Goal: Information Seeking & Learning: Learn about a topic

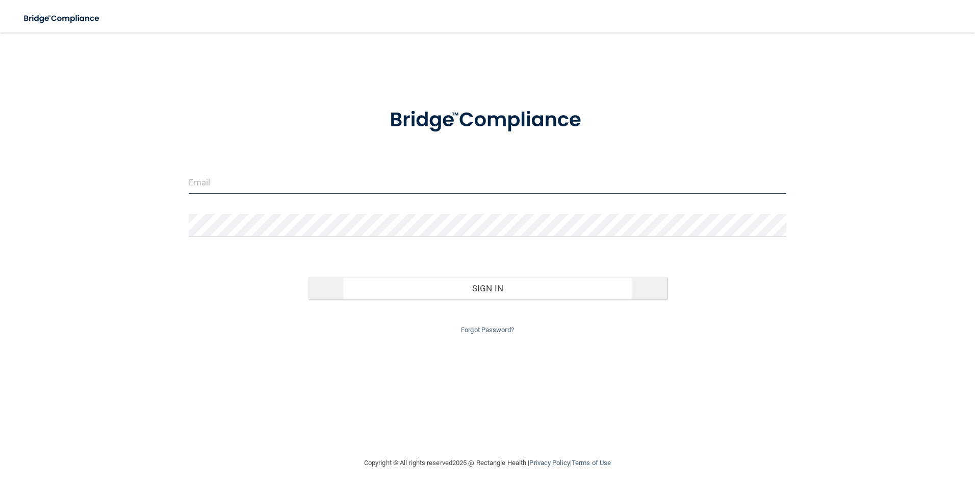
type input "[DOMAIN_NAME][EMAIL_ADDRESS][DOMAIN_NAME]"
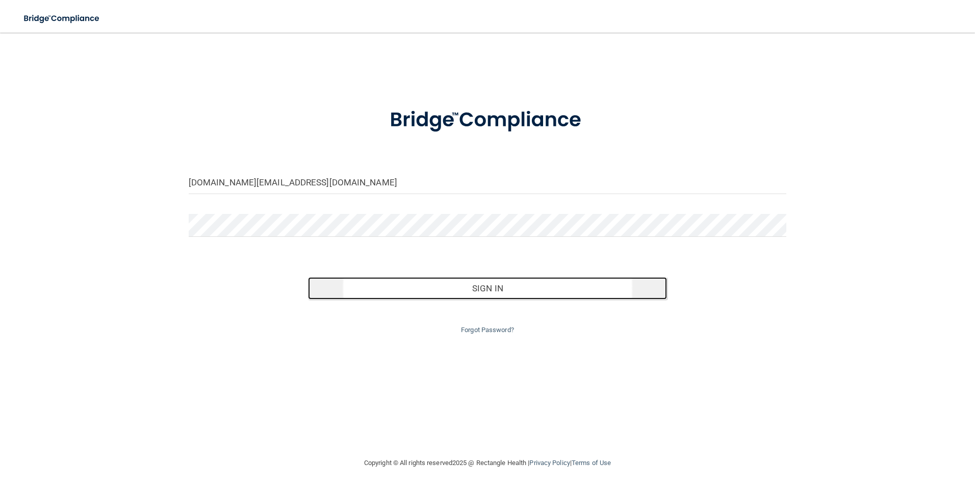
click at [465, 288] on button "Sign In" at bounding box center [487, 288] width 359 height 22
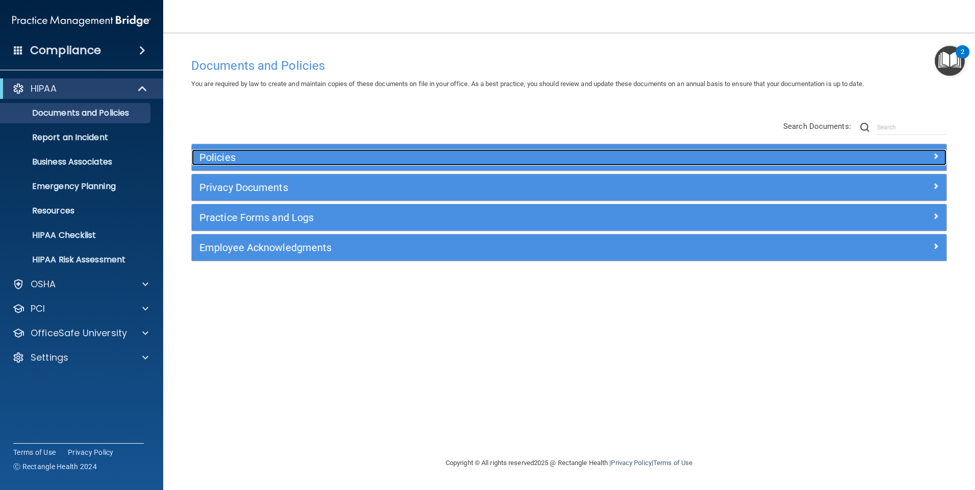
click at [230, 161] on h5 "Policies" at bounding box center [474, 157] width 551 height 11
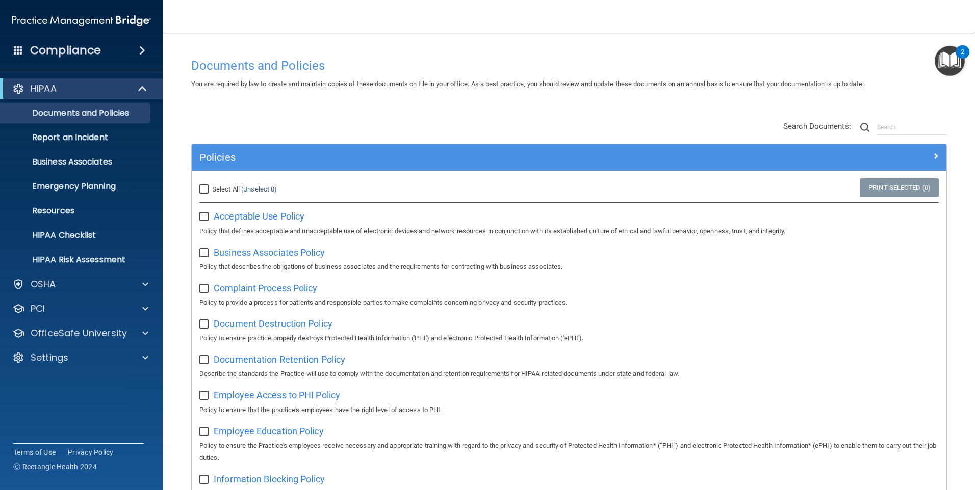
click at [204, 218] on input "checkbox" at bounding box center [205, 217] width 12 height 8
click at [203, 219] on input "checkbox" at bounding box center [205, 217] width 12 height 8
drag, startPoint x: 205, startPoint y: 218, endPoint x: 360, endPoint y: 228, distance: 155.3
click at [205, 218] on input "checkbox" at bounding box center [205, 217] width 12 height 8
click at [200, 218] on input "checkbox" at bounding box center [205, 217] width 12 height 8
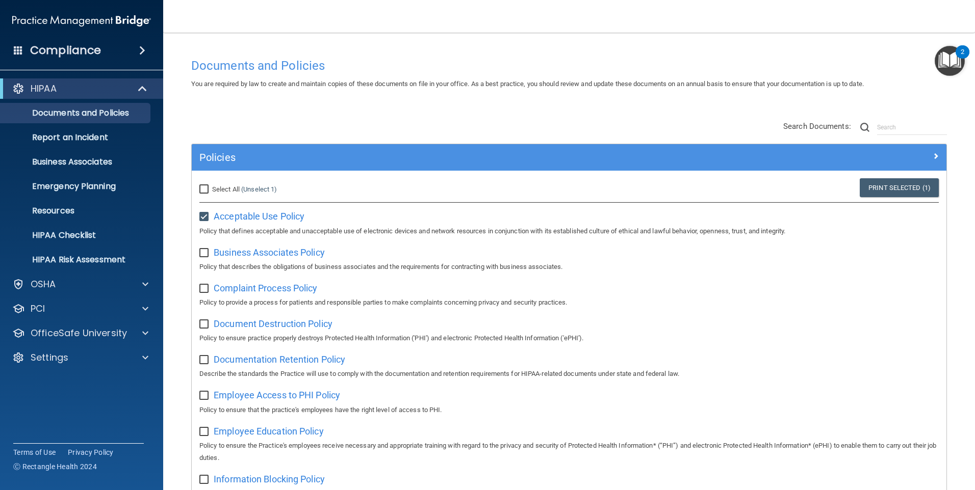
checkbox input "false"
click at [238, 219] on span "Acceptable Use Policy" at bounding box center [259, 216] width 91 height 11
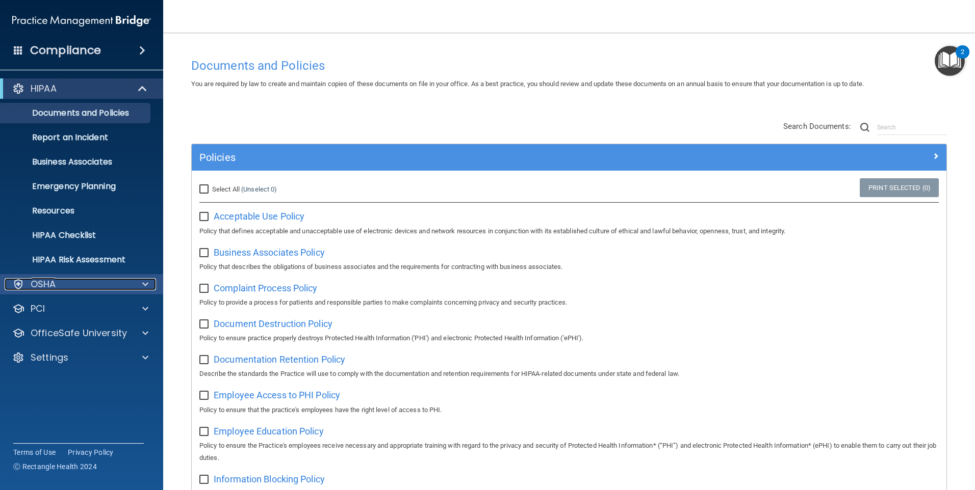
click at [144, 283] on span at bounding box center [145, 284] width 6 height 12
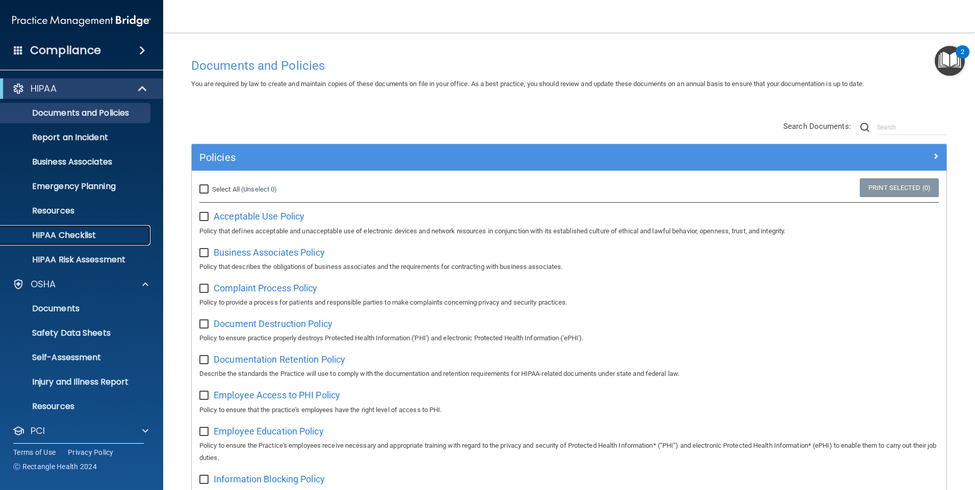
click at [74, 239] on p "HIPAA Checklist" at bounding box center [76, 235] width 139 height 10
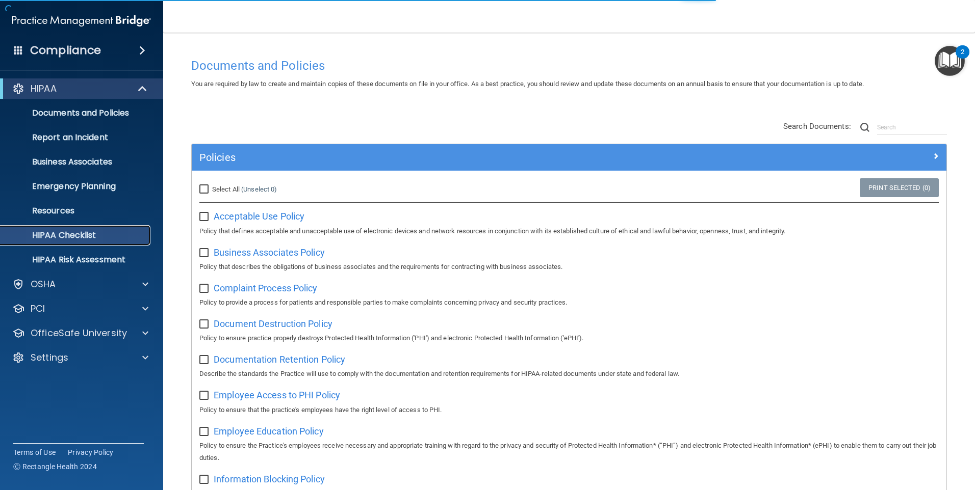
click at [75, 237] on p "HIPAA Checklist" at bounding box center [76, 235] width 139 height 10
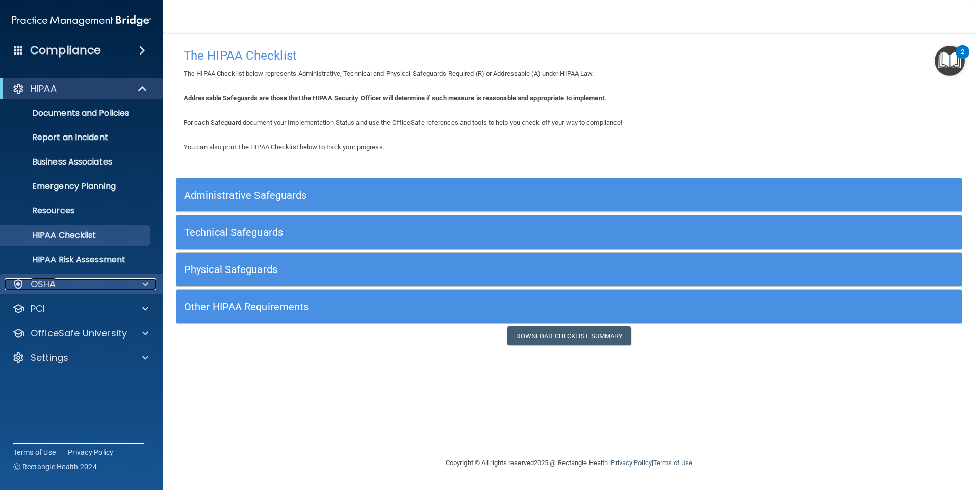
click at [141, 280] on div at bounding box center [143, 284] width 25 height 12
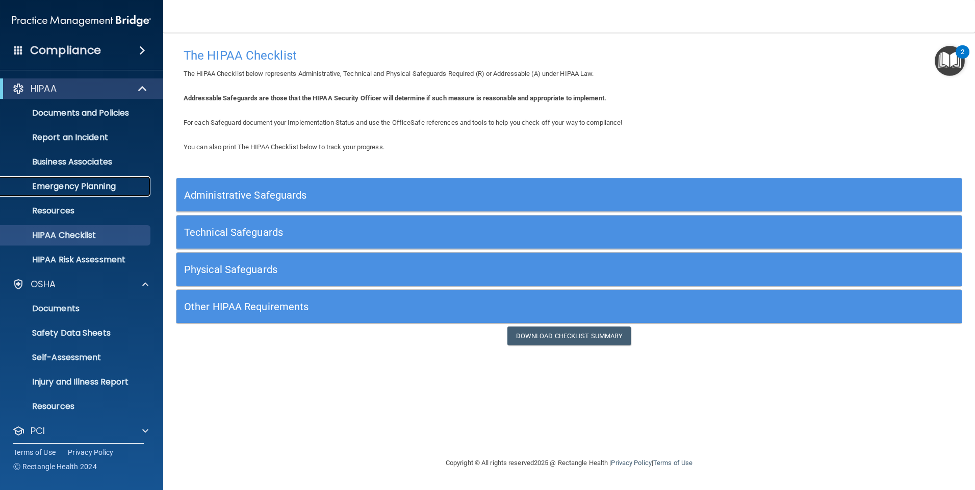
click at [82, 183] on p "Emergency Planning" at bounding box center [76, 186] width 139 height 10
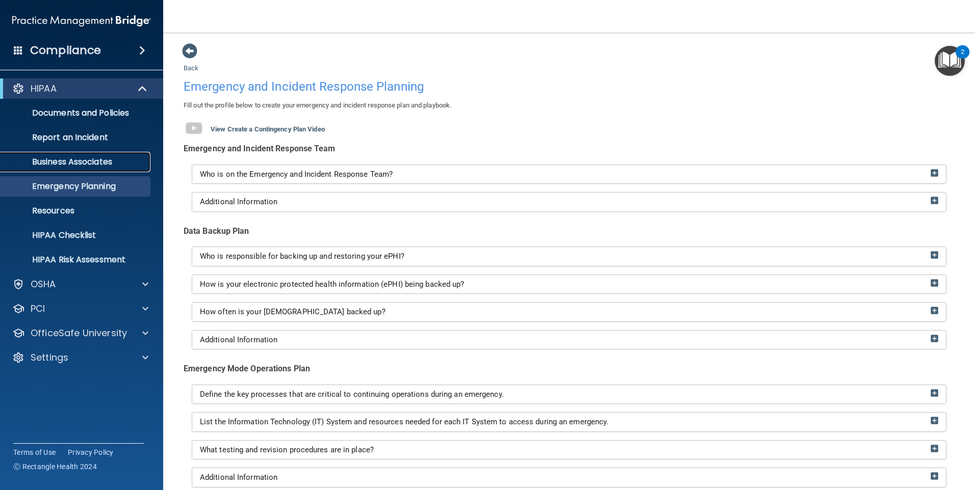
click at [101, 162] on p "Business Associates" at bounding box center [76, 162] width 139 height 10
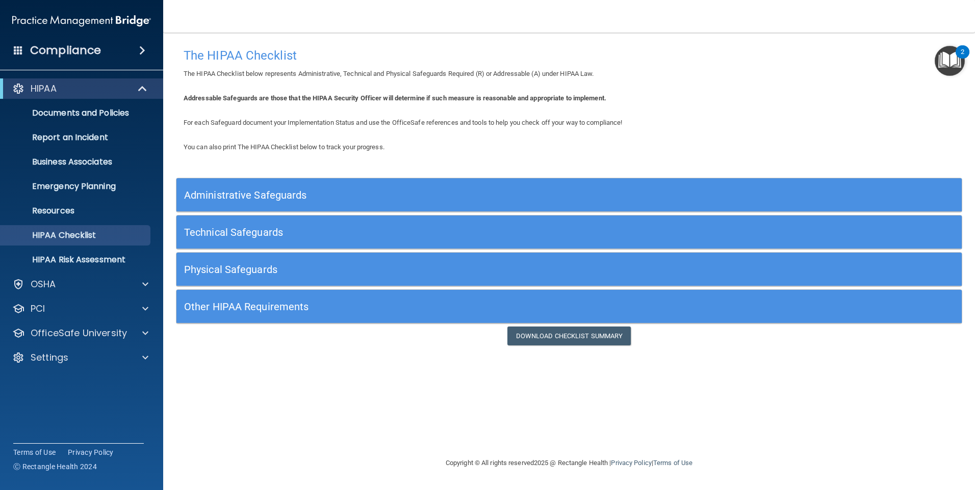
click at [245, 311] on h5 "Other HIPAA Requirements" at bounding box center [471, 306] width 574 height 11
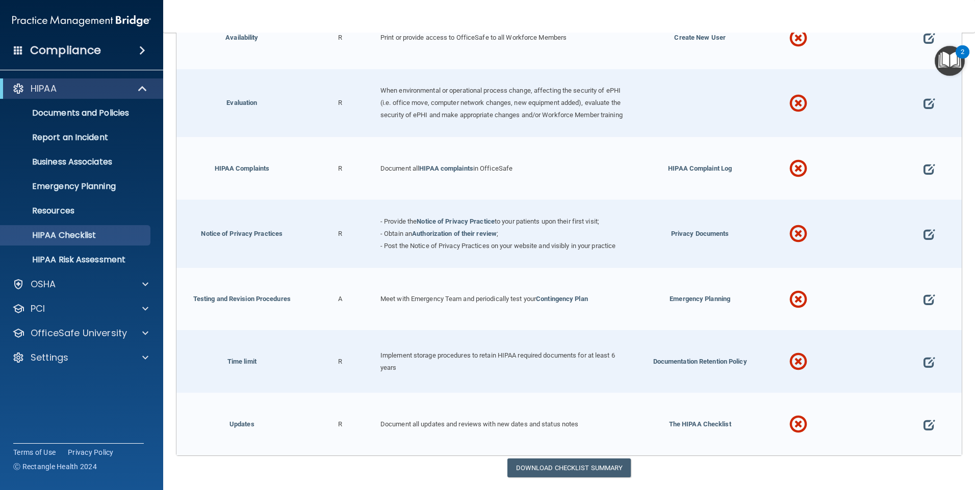
scroll to position [510, 0]
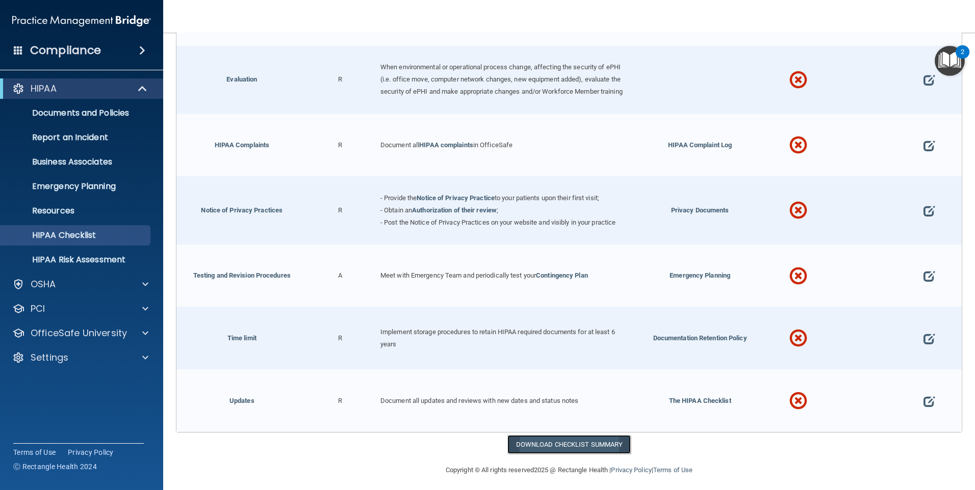
click at [579, 453] on link "Download Checklist Summary" at bounding box center [569, 444] width 124 height 19
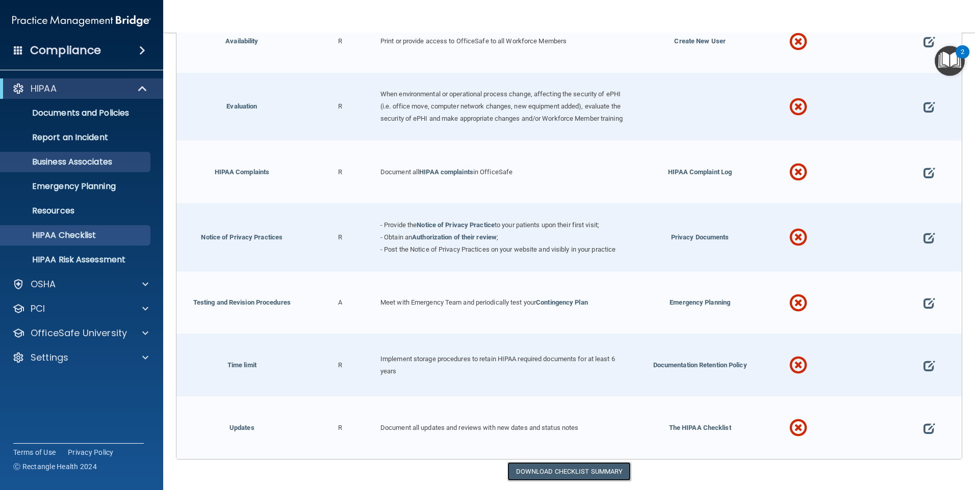
scroll to position [459, 0]
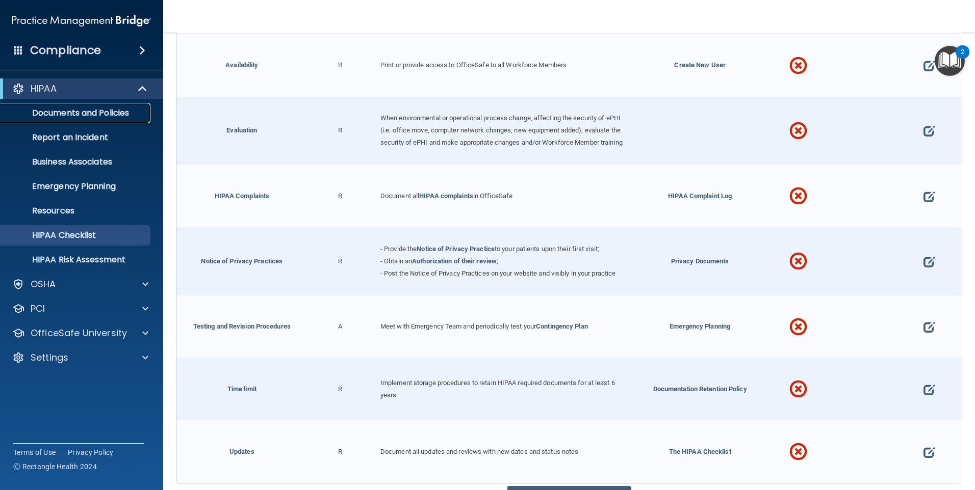
click at [81, 113] on p "Documents and Policies" at bounding box center [76, 113] width 139 height 10
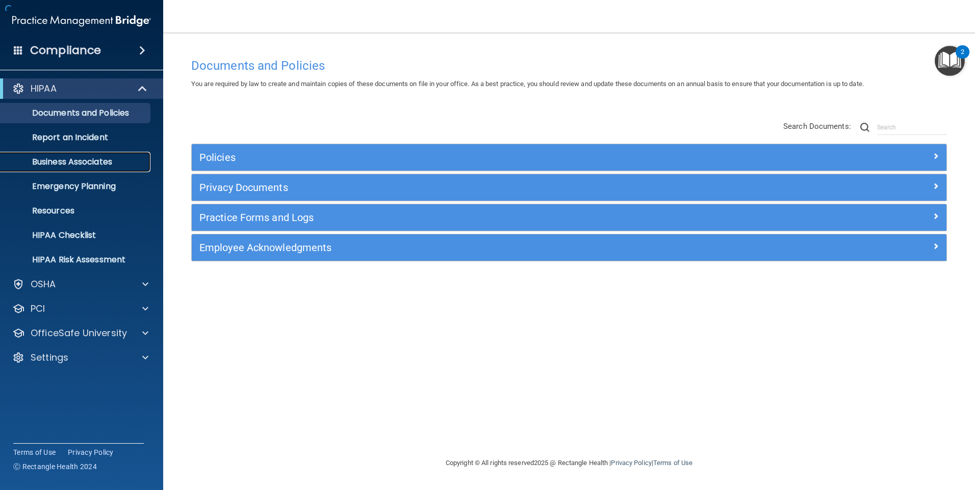
click at [70, 162] on p "Business Associates" at bounding box center [76, 162] width 139 height 10
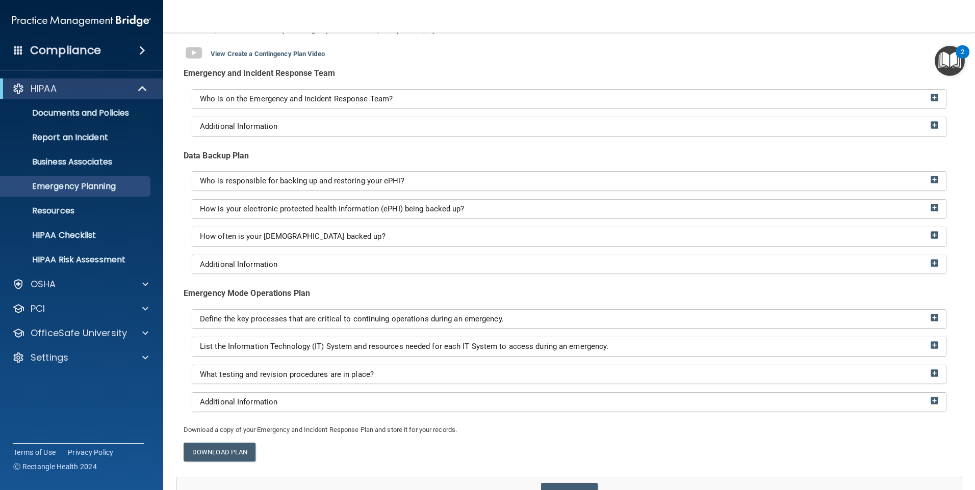
scroll to position [134, 0]
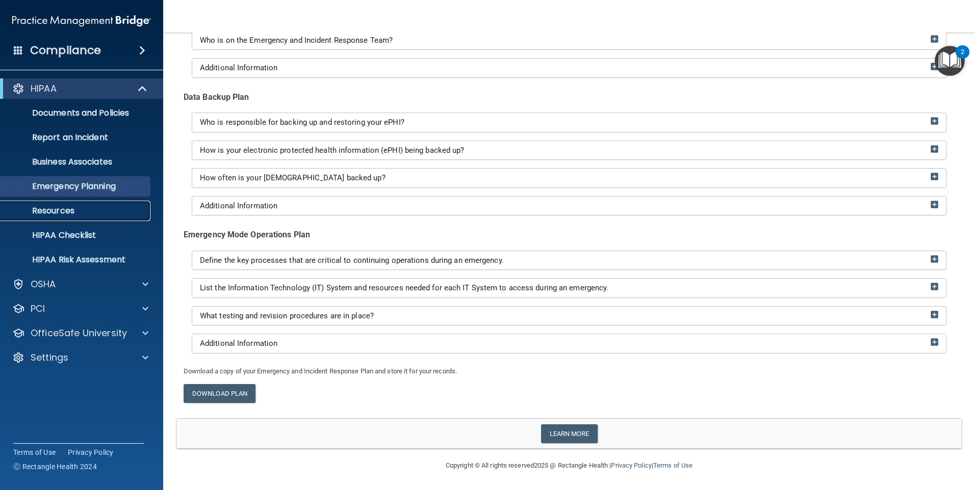
click at [75, 214] on p "Resources" at bounding box center [76, 211] width 139 height 10
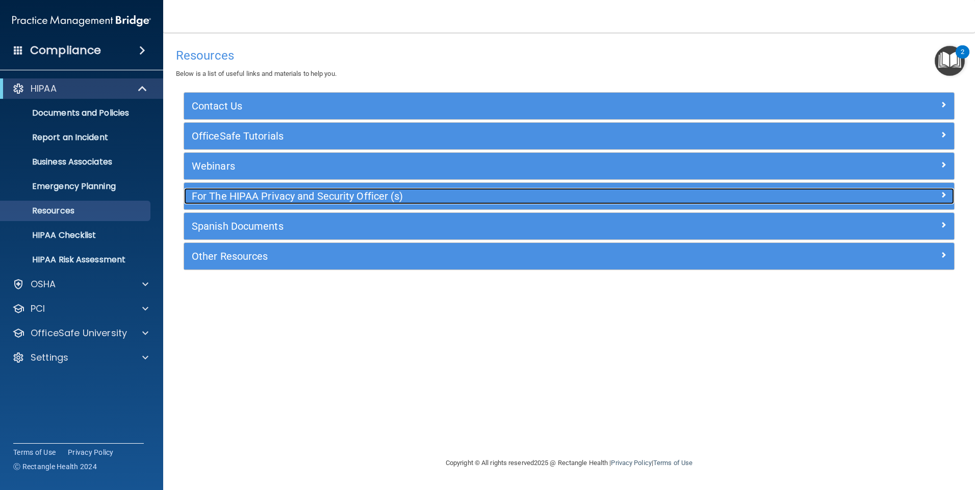
click at [944, 193] on span at bounding box center [943, 195] width 6 height 12
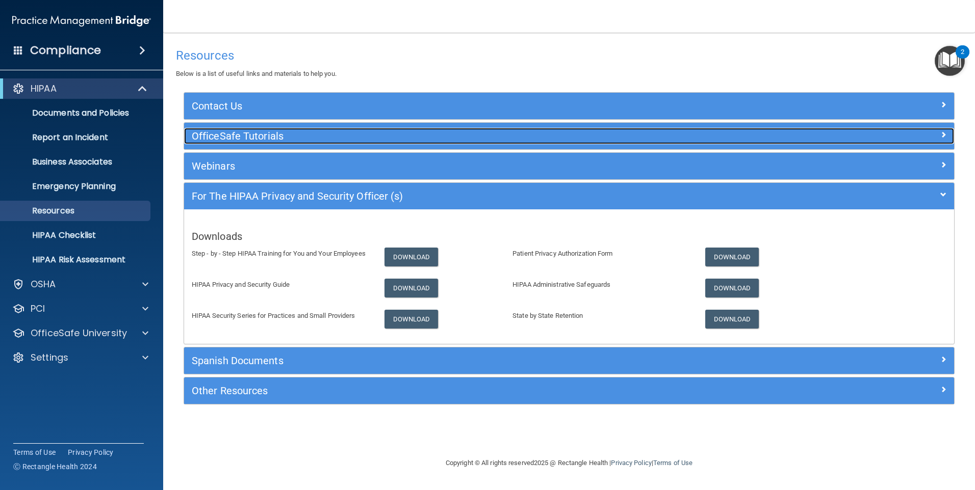
click at [237, 136] on h5 "OfficeSafe Tutorials" at bounding box center [473, 136] width 562 height 11
